Goal: Task Accomplishment & Management: Manage account settings

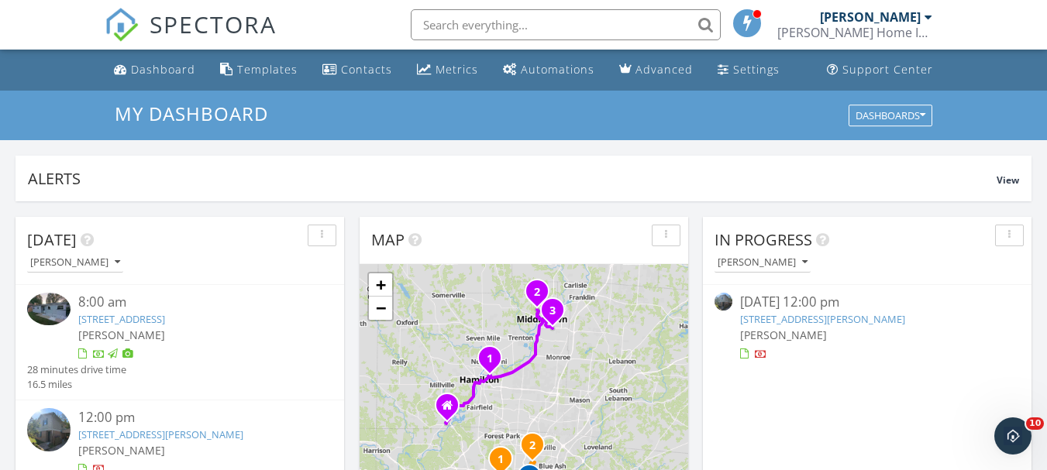
click at [891, 318] on link "[STREET_ADDRESS][PERSON_NAME]" at bounding box center [822, 319] width 165 height 14
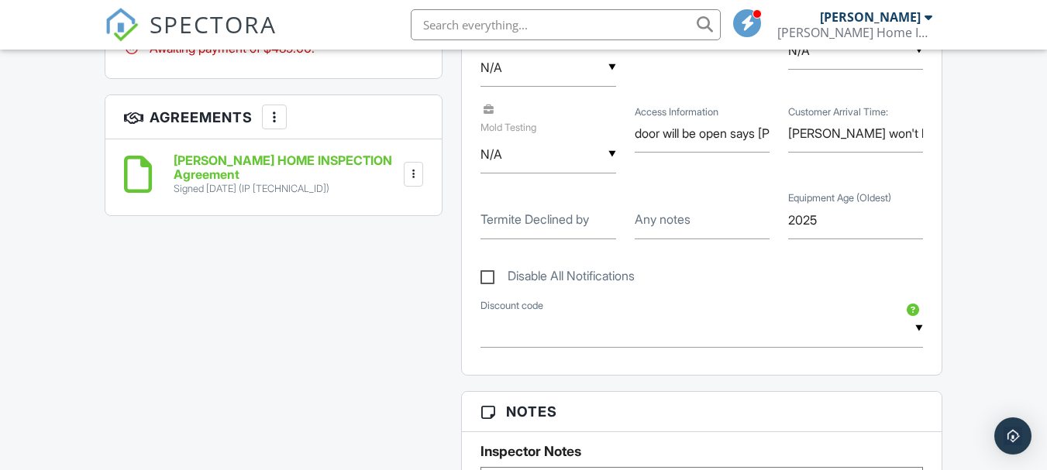
type input "2025"
click at [974, 208] on div "Dashboard Templates Contacts Metrics Automations Advanced Settings Support Cent…" at bounding box center [523, 223] width 1047 height 2573
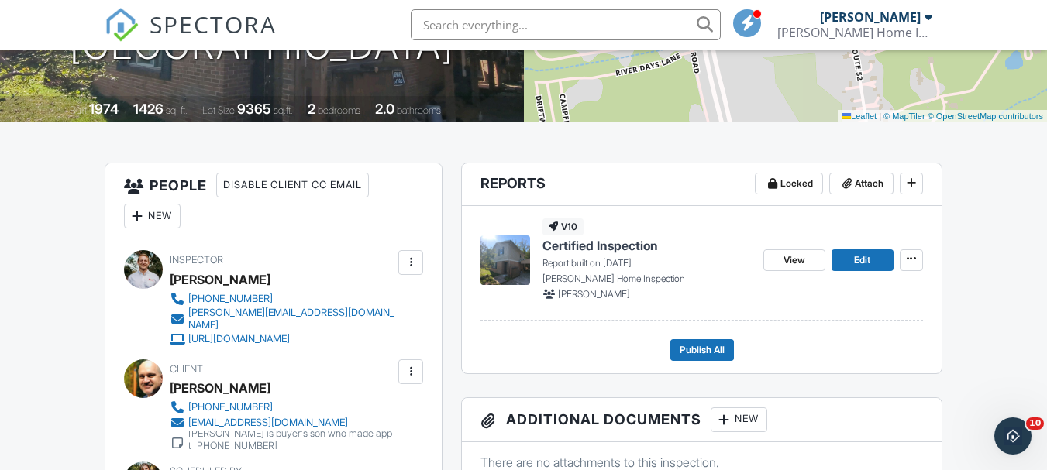
scroll to position [226, 0]
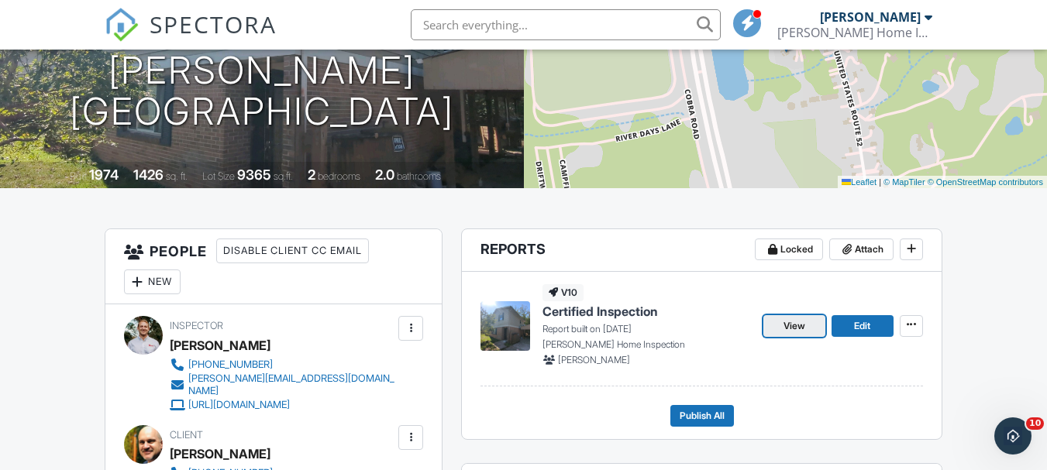
click at [778, 331] on link "View" at bounding box center [794, 326] width 62 height 22
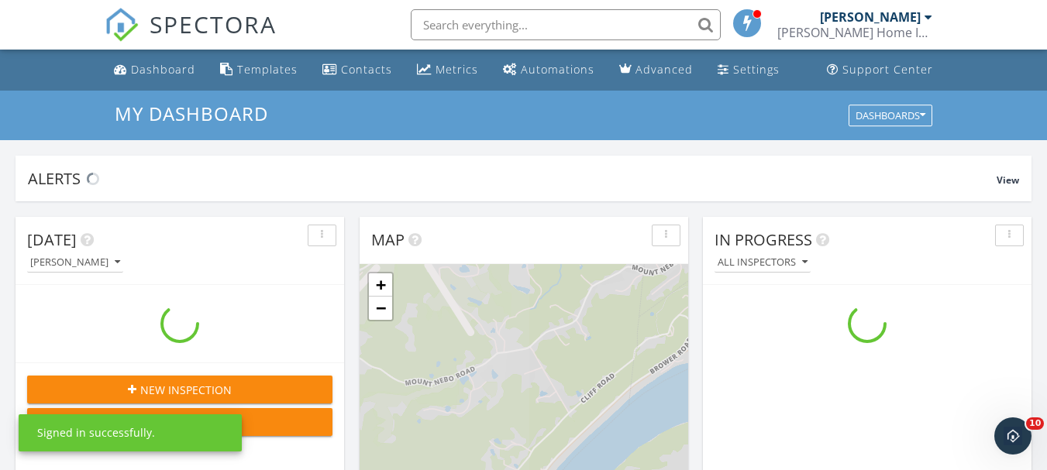
scroll to position [1435, 1071]
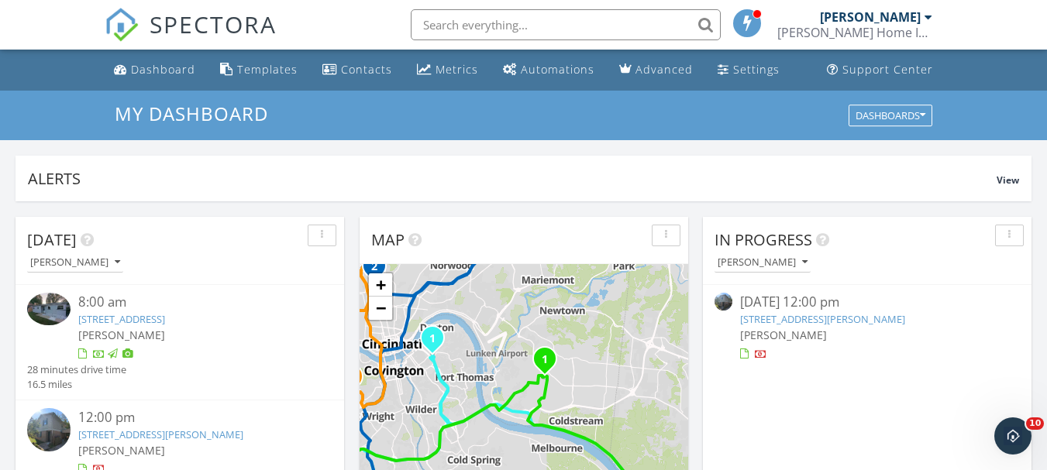
click at [898, 322] on link "[STREET_ADDRESS][PERSON_NAME]" at bounding box center [822, 319] width 165 height 14
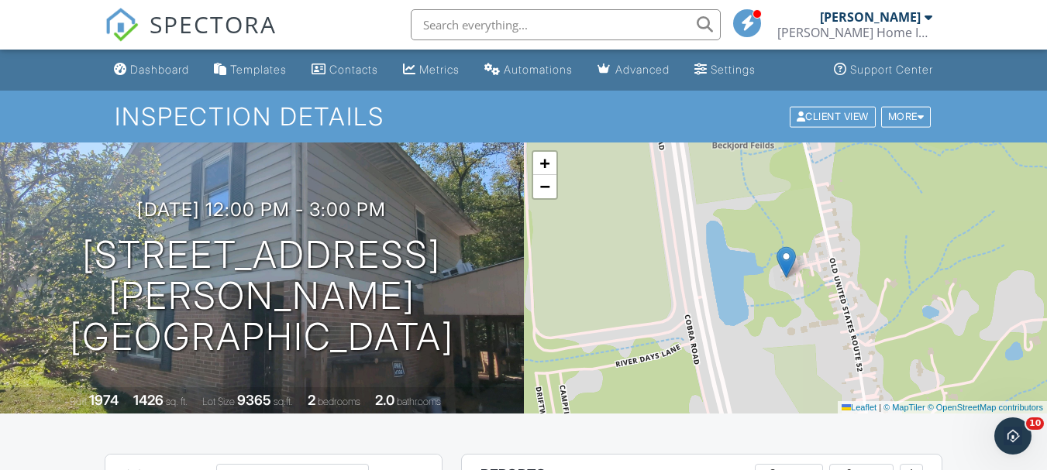
click at [734, 115] on h1 "Inspection Details" at bounding box center [524, 116] width 818 height 27
